Goal: Information Seeking & Learning: Learn about a topic

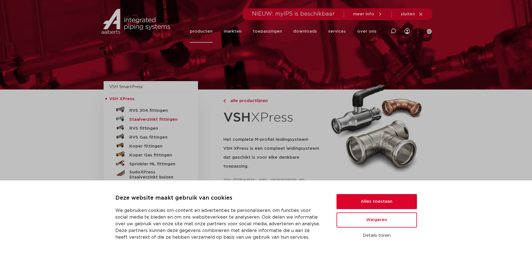
click at [136, 119] on h5 "Staalverzinkt fittingen" at bounding box center [156, 119] width 55 height 5
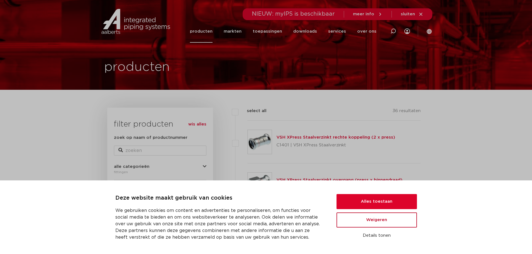
click at [365, 219] on button "Weigeren" at bounding box center [376, 220] width 80 height 15
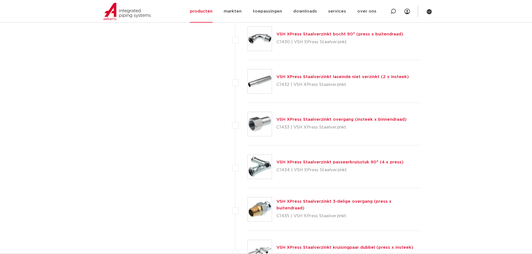
scroll to position [1005, 0]
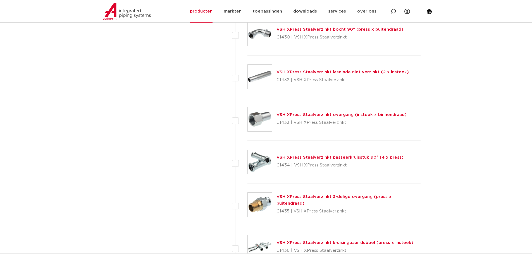
click at [304, 203] on div "VSH XPress Staalverzinkt 3-delige overgang (press x buitendraad) C1435 | VSH XP…" at bounding box center [348, 205] width 144 height 22
click at [304, 200] on link "VSH XPress Staalverzinkt 3-delige overgang (press x buitendraad)" at bounding box center [333, 200] width 115 height 11
